Goal: Task Accomplishment & Management: Manage account settings

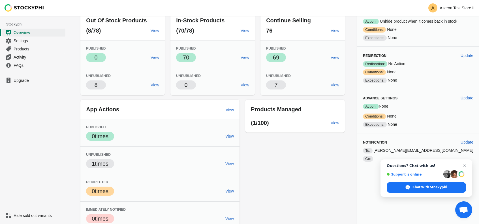
scroll to position [78, 0]
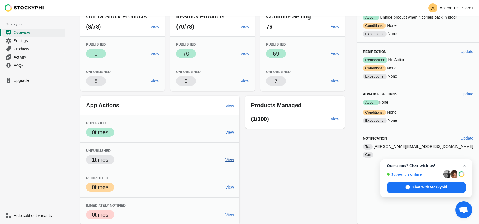
click at [234, 159] on span "View" at bounding box center [229, 159] width 8 height 5
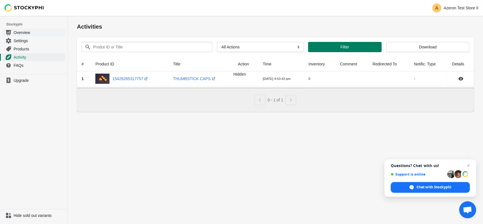
click at [22, 36] on link "Overview" at bounding box center [33, 32] width 63 height 8
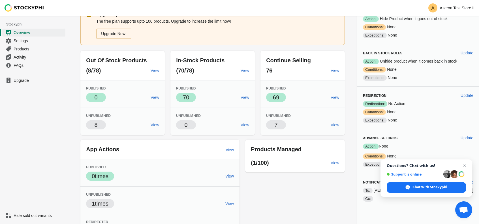
scroll to position [21, 0]
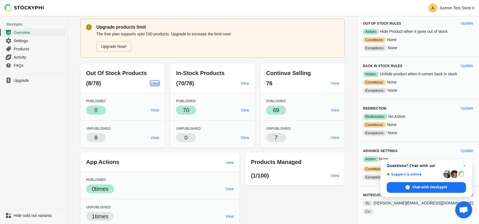
click at [159, 85] on span "View" at bounding box center [155, 83] width 8 height 5
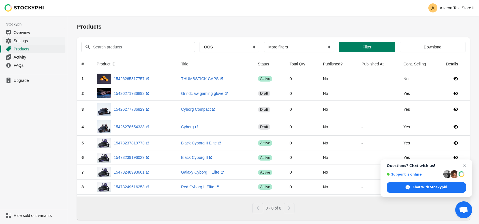
click at [33, 43] on link "Settings" at bounding box center [33, 41] width 63 height 8
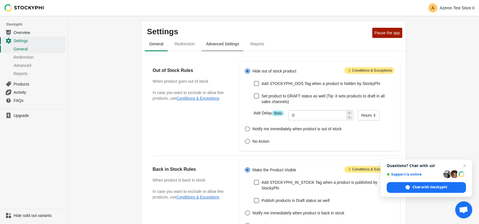
click at [221, 46] on span "Advanced Settings" at bounding box center [223, 44] width 42 height 10
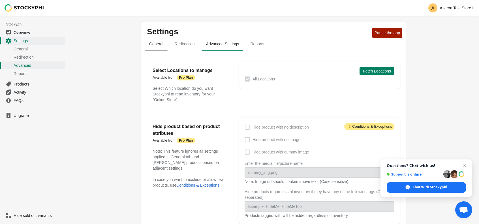
click at [162, 44] on span "General" at bounding box center [156, 44] width 23 height 10
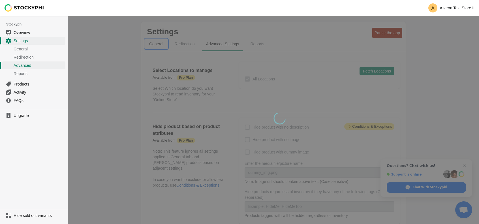
select select "hours"
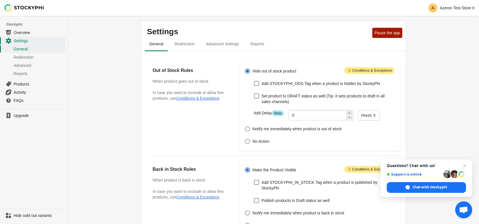
click at [246, 70] on span at bounding box center [247, 70] width 5 height 5
click at [245, 69] on input "Hide out of stock product" at bounding box center [245, 68] width 0 height 0
click at [246, 139] on span at bounding box center [247, 141] width 5 height 5
click at [245, 139] on input "No Action" at bounding box center [245, 139] width 0 height 0
radio input "true"
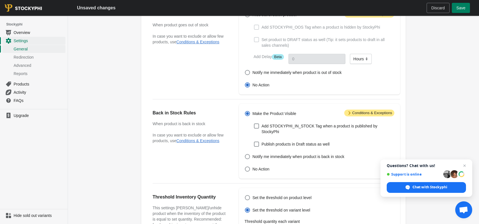
scroll to position [57, 0]
click at [260, 166] on span "No Action" at bounding box center [260, 169] width 17 height 6
click at [245, 166] on input "No Action" at bounding box center [245, 166] width 0 height 0
radio input "true"
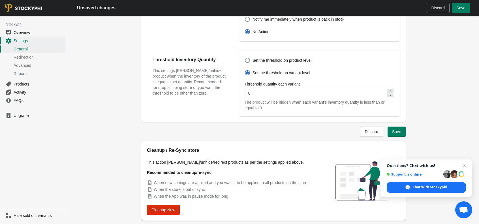
scroll to position [203, 0]
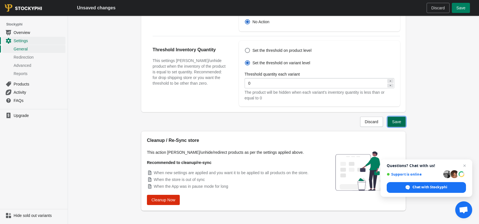
click at [394, 119] on span "Save" at bounding box center [396, 121] width 9 height 5
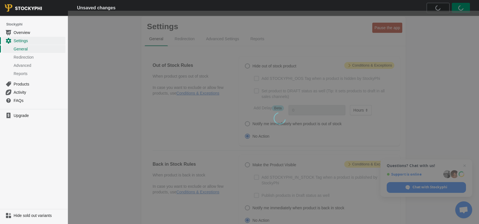
scroll to position [0, 0]
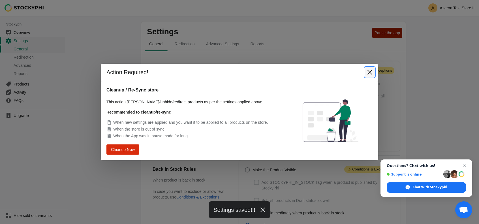
click at [369, 75] on icon "Close" at bounding box center [370, 72] width 6 height 6
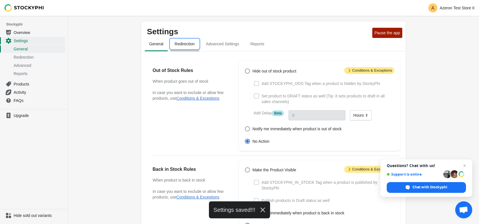
click at [198, 41] on button "Redirection" at bounding box center [184, 44] width 31 height 15
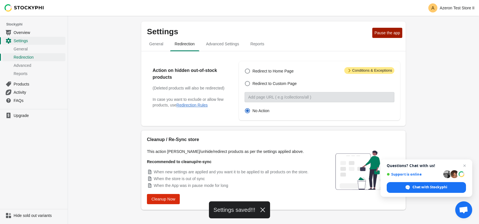
click at [221, 42] on span "Advanced Settings" at bounding box center [223, 44] width 42 height 10
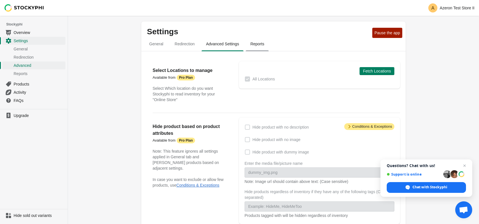
click at [260, 39] on span "Reports" at bounding box center [257, 44] width 23 height 10
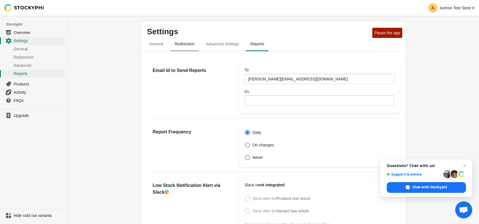
click at [192, 44] on span "Redirection" at bounding box center [184, 44] width 29 height 10
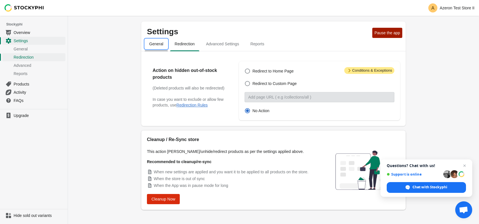
click at [156, 47] on span "General" at bounding box center [156, 44] width 23 height 10
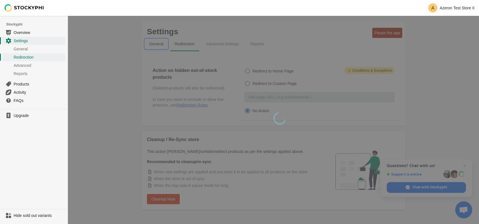
select select "hours"
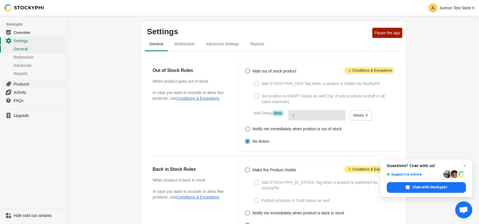
click at [37, 81] on span "Products" at bounding box center [39, 84] width 51 height 6
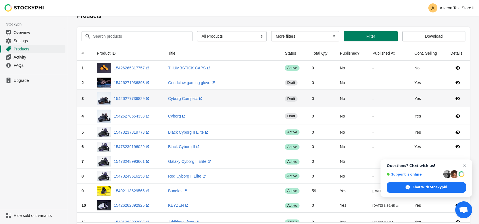
scroll to position [113, 0]
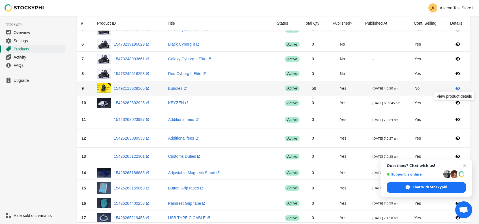
click at [456, 87] on icon at bounding box center [457, 88] width 5 height 3
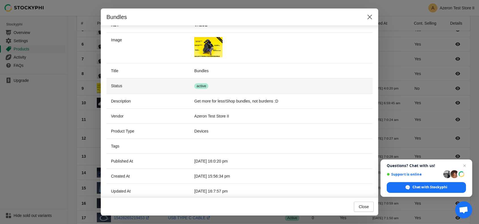
scroll to position [93, 0]
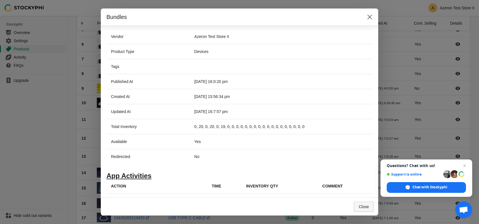
click at [368, 209] on span "Close" at bounding box center [364, 206] width 10 height 5
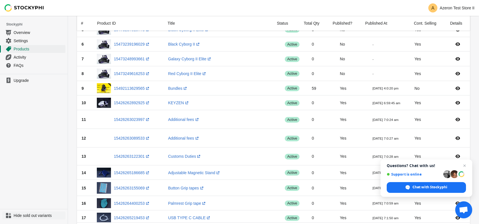
click at [46, 215] on span "Hide sold out variants" at bounding box center [39, 216] width 51 height 6
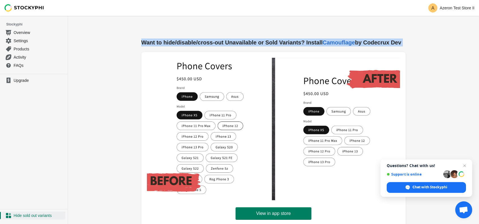
drag, startPoint x: 140, startPoint y: 48, endPoint x: 128, endPoint y: 39, distance: 14.8
click at [128, 39] on div "Want to hide/disable/cross-out Unavailable or Sold Variants? Install Camouflage…" at bounding box center [273, 163] width 411 height 251
